Goal: Find specific page/section

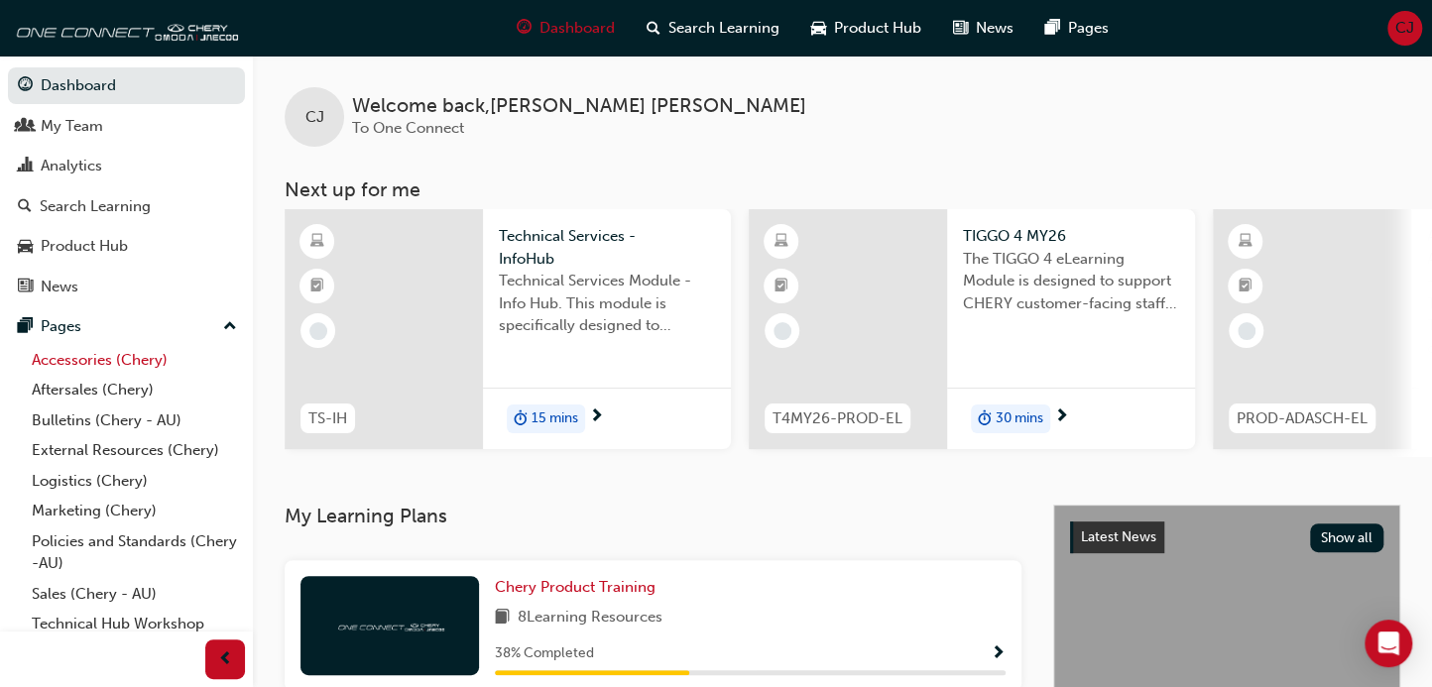
click at [108, 366] on link "Accessories (Chery)" at bounding box center [134, 360] width 221 height 31
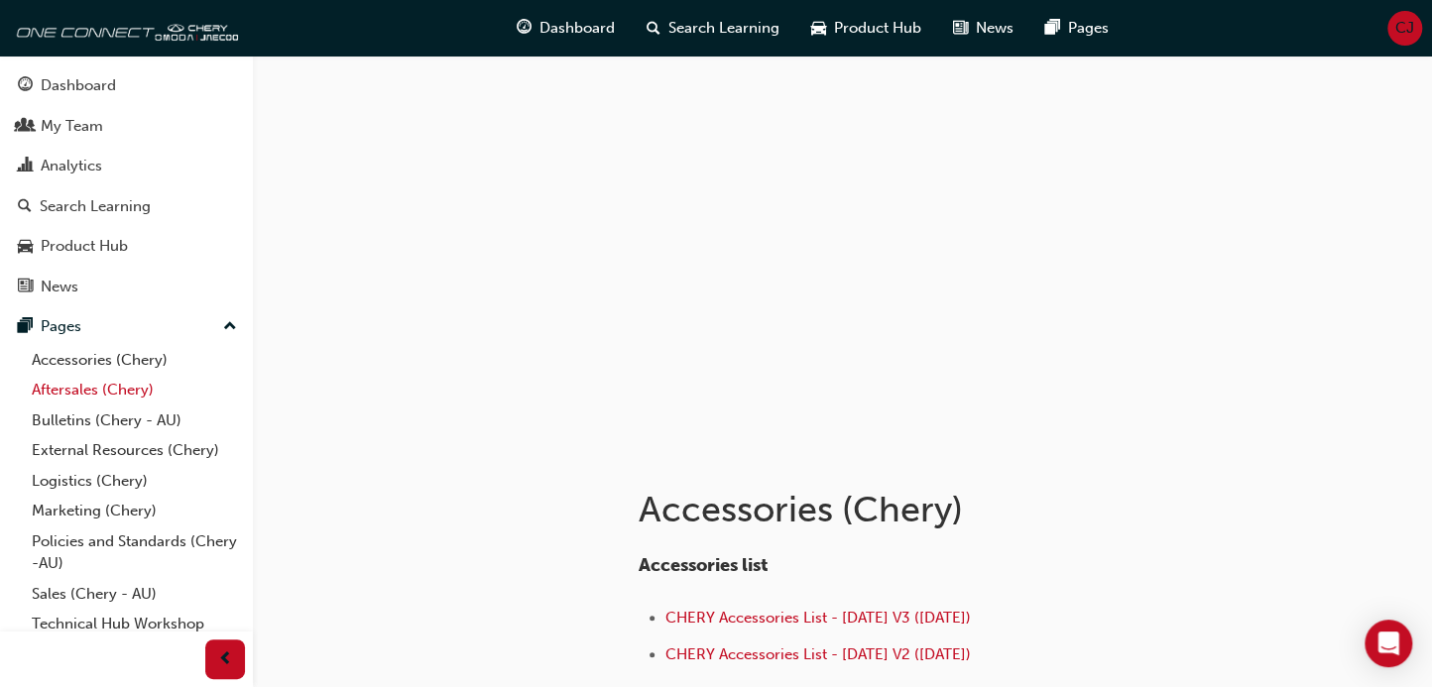
click at [91, 389] on link "Aftersales (Chery)" at bounding box center [134, 390] width 221 height 31
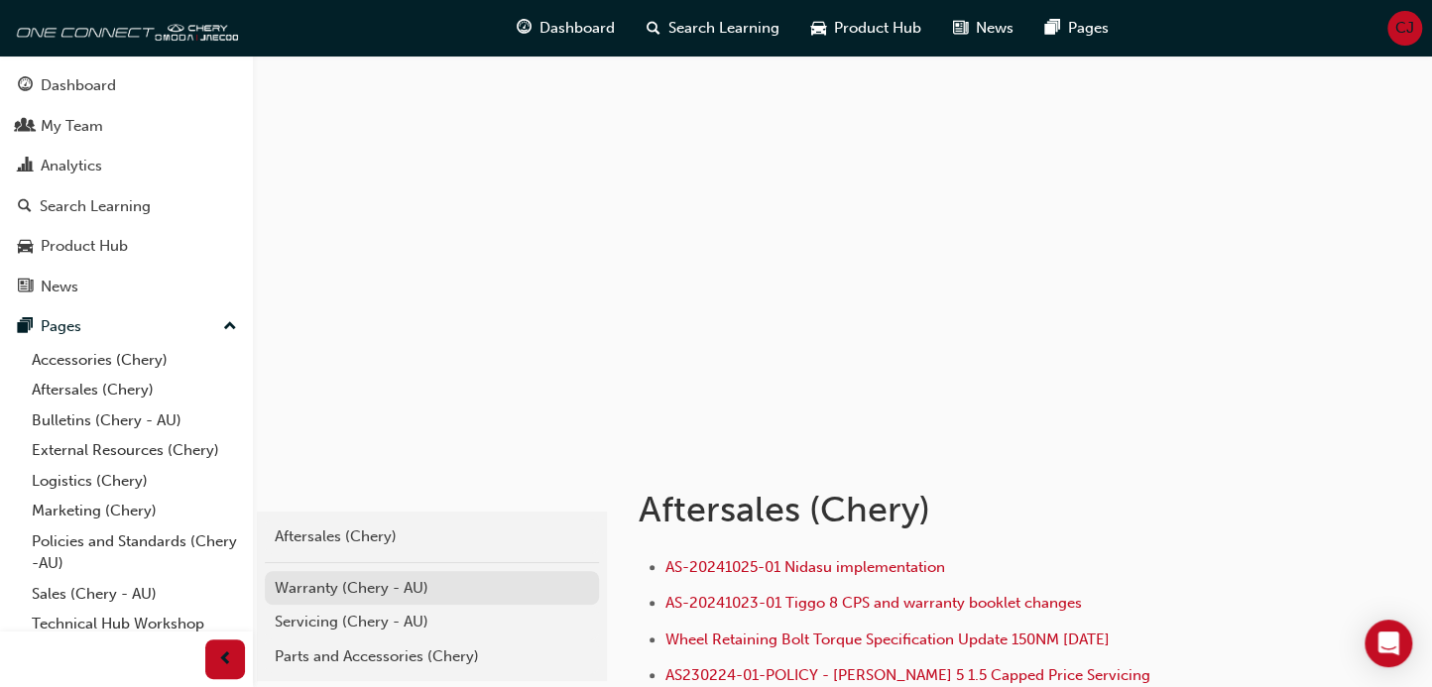
click at [406, 591] on div "Warranty (Chery - AU)" at bounding box center [432, 588] width 314 height 23
